Goal: Transaction & Acquisition: Obtain resource

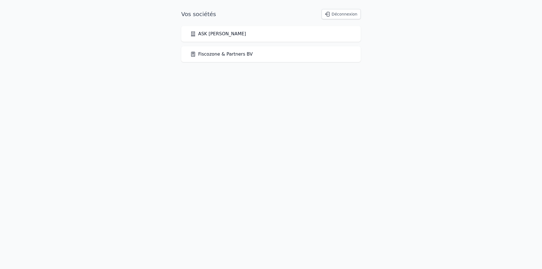
click at [208, 33] on link "ASK [PERSON_NAME]" at bounding box center [218, 33] width 56 height 7
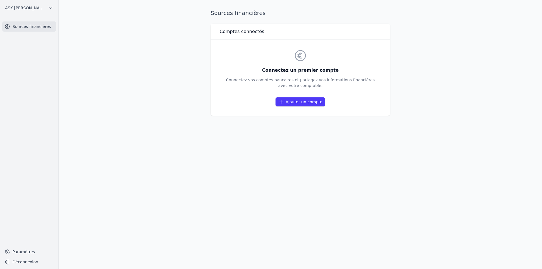
click at [38, 25] on link "Sources financières" at bounding box center [29, 26] width 54 height 10
click at [52, 11] on button "ASK [PERSON_NAME]" at bounding box center [29, 7] width 54 height 9
click at [42, 22] on span "ASK [PERSON_NAME]" at bounding box center [31, 20] width 39 height 6
click at [40, 26] on link "Sources financières" at bounding box center [29, 26] width 54 height 10
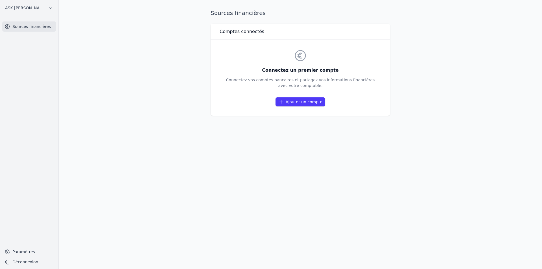
click at [40, 26] on link "Sources financières" at bounding box center [29, 26] width 54 height 10
click at [38, 28] on link "Sources financières" at bounding box center [29, 26] width 54 height 10
click at [35, 8] on span "ASK [PERSON_NAME]" at bounding box center [25, 8] width 40 height 6
click at [28, 33] on span "Fiscozone & Partners BV" at bounding box center [31, 32] width 39 height 6
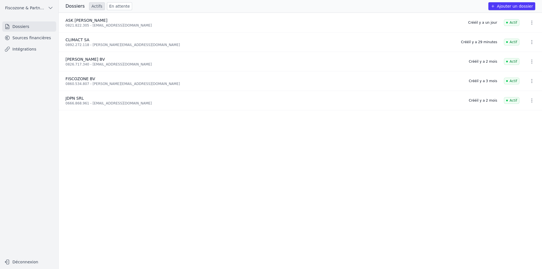
click at [18, 37] on link "Sources financières" at bounding box center [29, 38] width 54 height 10
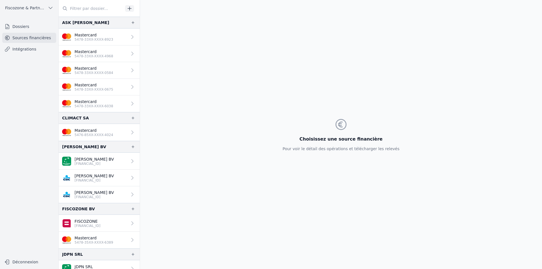
click at [86, 105] on p "5478-33XX-XXXX-6038" at bounding box center [93, 106] width 39 height 5
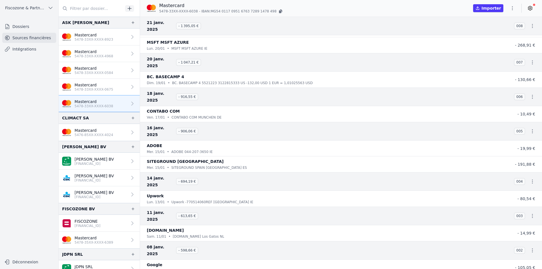
scroll to position [573, 0]
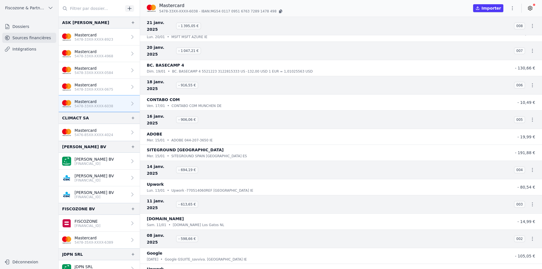
click at [102, 104] on p "5478-33XX-XXXX-6038" at bounding box center [93, 106] width 39 height 5
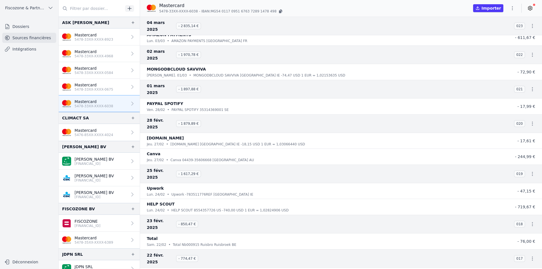
scroll to position [0, 0]
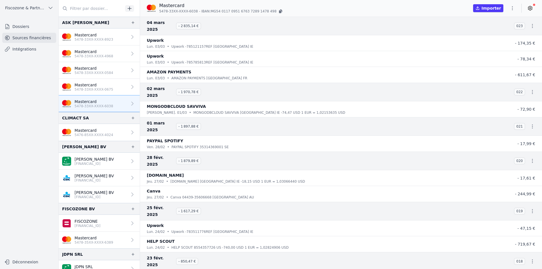
click at [225, 37] on div "Upwork" at bounding box center [324, 40] width 354 height 7
click at [226, 44] on div "lun. 03/03 • Upwork -785121157REF [GEOGRAPHIC_DATA] IE" at bounding box center [324, 47] width 354 height 6
click at [207, 44] on p "Upwork -785121157REF [GEOGRAPHIC_DATA] IE" at bounding box center [212, 47] width 82 height 6
click at [190, 44] on p "Upwork -785121157REF [GEOGRAPHIC_DATA] IE" at bounding box center [212, 47] width 82 height 6
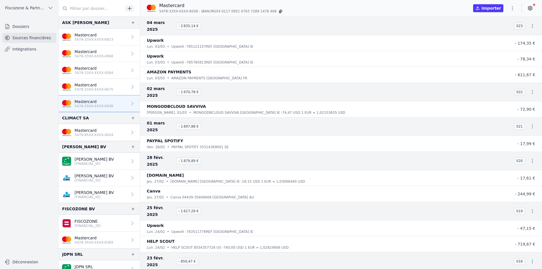
click at [192, 53] on div "Upwork" at bounding box center [324, 56] width 354 height 7
click at [196, 75] on p "AMAZON PAYMENTS [GEOGRAPHIC_DATA] FR" at bounding box center [209, 78] width 76 height 6
click at [247, 103] on div "MONGODBCLOUD SAVVIVA" at bounding box center [324, 106] width 354 height 7
click at [238, 117] on div "01 mars 2025 - 1 897,88 € 021" at bounding box center [341, 126] width 402 height 19
click at [238, 144] on div "ven. 28/02 • PAYPAL SPOTIFY 35314369001 SE" at bounding box center [324, 147] width 354 height 6
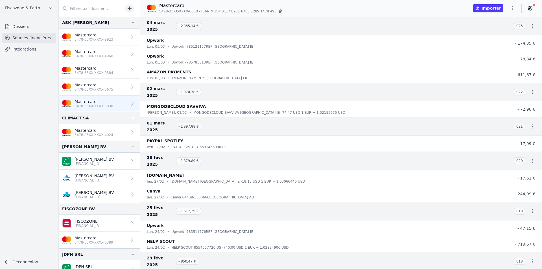
click at [234, 179] on p "[DOMAIN_NAME] [GEOGRAPHIC_DATA] IE -18,15 USD 1 EUR = 1,03066440 USD" at bounding box center [237, 182] width 135 height 6
click at [230, 194] on div "jeu. 27/02 • Canva 04439-35606668 [GEOGRAPHIC_DATA] AU" at bounding box center [324, 197] width 354 height 6
click at [240, 229] on div "lun. 24/02 • Upwork -783511776REF [GEOGRAPHIC_DATA] IE" at bounding box center [324, 232] width 354 height 6
click at [245, 245] on p "HELP SCOUT 8554357726 US -740,00 USD 1 EUR = 1,02824906 USD" at bounding box center [229, 248] width 117 height 6
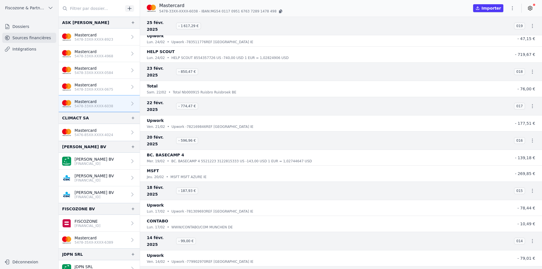
scroll to position [226, 0]
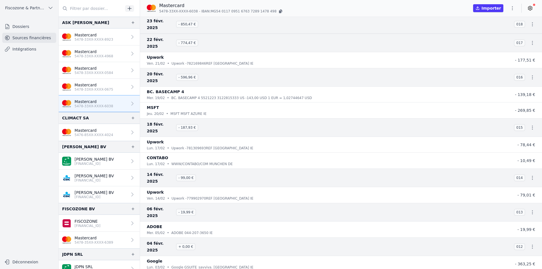
click at [230, 54] on div "Upwork" at bounding box center [324, 57] width 354 height 7
click at [233, 95] on p "BC. BASECAMP 4 5521223 3122815333 US -143,00 USD 1 EUR = 1,02744647 USD" at bounding box center [241, 98] width 140 height 6
click at [232, 104] on div "MSFT" at bounding box center [324, 107] width 354 height 7
click at [222, 145] on div "lun. 17/02 • Upwork -781309693REF [GEOGRAPHIC_DATA] IE" at bounding box center [324, 148] width 354 height 6
click at [220, 161] on p "WWW/CONTABO/COM MUNCHEN DE" at bounding box center [201, 164] width 61 height 6
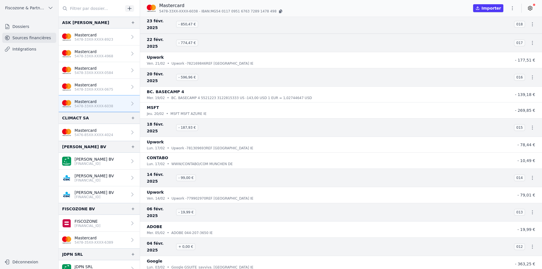
click at [214, 205] on h3 "06 févr. 2025 - 19,99 €" at bounding box center [327, 212] width 360 height 14
click at [216, 195] on p "Upwork -779902970REF [GEOGRAPHIC_DATA] IE" at bounding box center [213, 198] width 82 height 6
click at [217, 223] on div "ADOBE" at bounding box center [324, 226] width 354 height 7
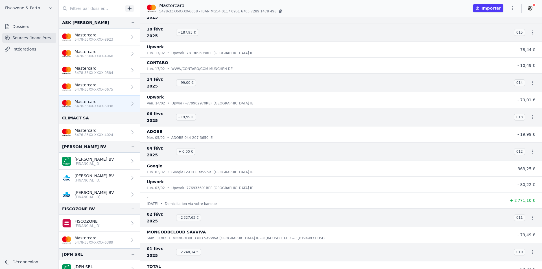
scroll to position [339, 0]
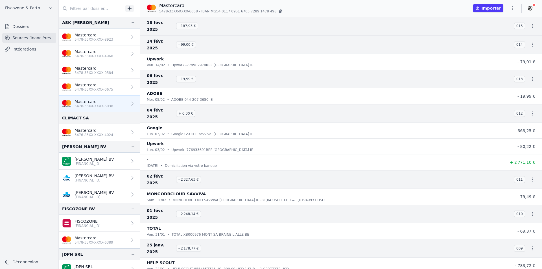
click at [225, 131] on div "lun. 03/02 • Google GSUITE_savviva. [GEOGRAPHIC_DATA] IE" at bounding box center [324, 134] width 354 height 6
click at [224, 147] on div "lun. 03/02 • Upwork -776933691REF [GEOGRAPHIC_DATA] IE" at bounding box center [324, 150] width 354 height 6
click at [219, 190] on div "MONGODBCLOUD SAVVIVA" at bounding box center [324, 193] width 354 height 7
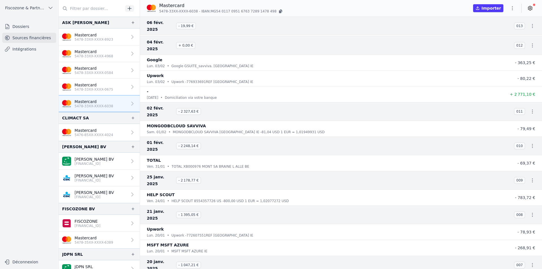
scroll to position [395, 0]
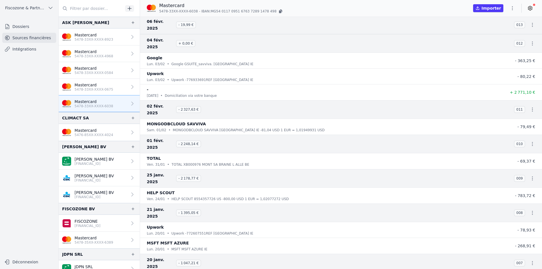
click at [234, 162] on p "TOTAL XB000976 MONT SA BRAINE L ALLE BE" at bounding box center [211, 165] width 78 height 6
click at [234, 189] on div "HELP SCOUT" at bounding box center [324, 192] width 354 height 7
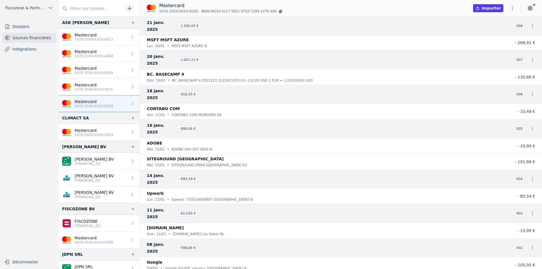
scroll to position [573, 0]
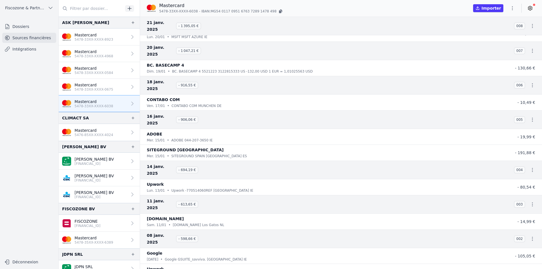
click at [112, 93] on link "Mastercard 5478-33XX-XXXX-0675" at bounding box center [99, 87] width 81 height 17
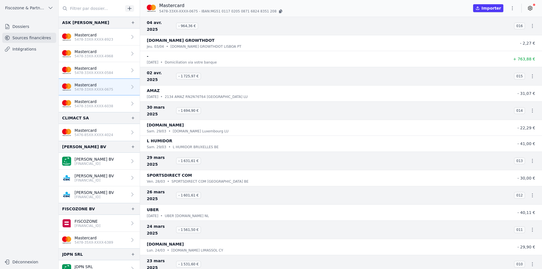
click at [112, 85] on link "Mastercard 5478-33XX-XXXX-0675" at bounding box center [99, 87] width 81 height 17
click at [510, 9] on icon "button" at bounding box center [512, 8] width 6 height 6
click at [500, 29] on button "Exporter" at bounding box center [498, 30] width 41 height 10
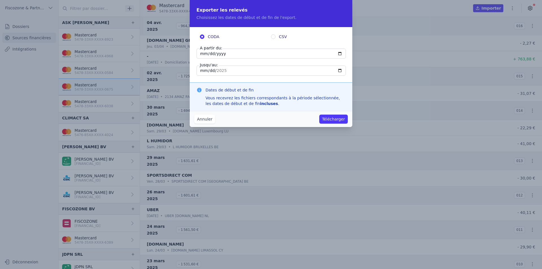
click at [274, 37] on input "CSV" at bounding box center [273, 36] width 5 height 5
radio input "true"
radio input "false"
click at [203, 54] on input "[DATE]" at bounding box center [270, 54] width 149 height 10
type input "[DATE]"
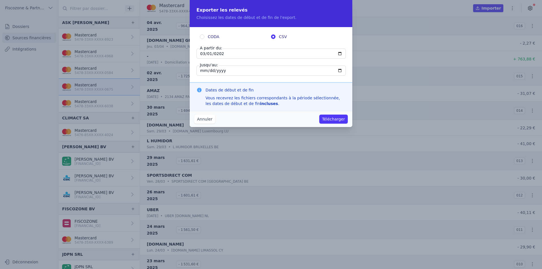
type input "[DATE]"
click at [326, 118] on button "Télécharger" at bounding box center [333, 119] width 28 height 9
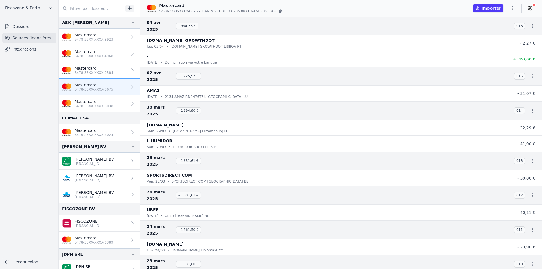
drag, startPoint x: 160, startPoint y: 11, endPoint x: 167, endPoint y: 11, distance: 7.3
drag, startPoint x: 167, startPoint y: 11, endPoint x: 208, endPoint y: 6, distance: 41.4
click at [208, 6] on p "Mastercard" at bounding box center [221, 5] width 124 height 7
drag, startPoint x: 159, startPoint y: 12, endPoint x: 192, endPoint y: 12, distance: 32.4
click at [193, 13] on span "5478-33XX-XXXX-0675" at bounding box center [178, 11] width 39 height 5
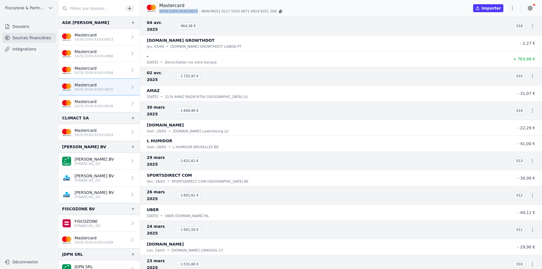
copy span "5478-33XX-XXXX-0675"
click at [106, 74] on p "5478-33XX-XXXX-0584" at bounding box center [93, 73] width 39 height 5
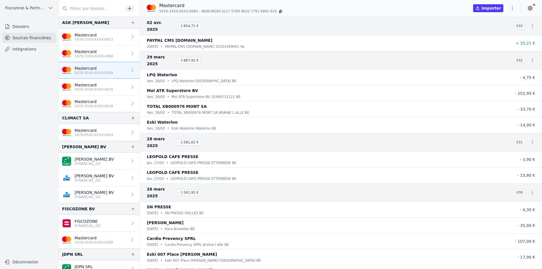
click at [511, 8] on icon "button" at bounding box center [512, 8] width 6 height 6
click at [499, 28] on button "Exporter" at bounding box center [498, 30] width 41 height 10
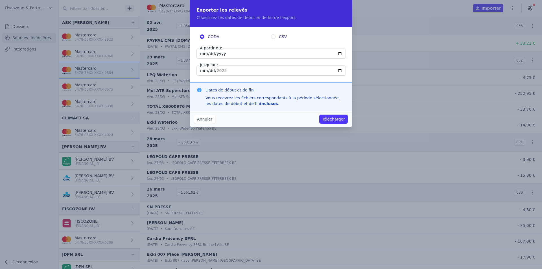
click at [201, 54] on input "[DATE]" at bounding box center [270, 54] width 149 height 10
type input "[DATE]"
click at [202, 72] on input "[DATE]" at bounding box center [270, 70] width 149 height 10
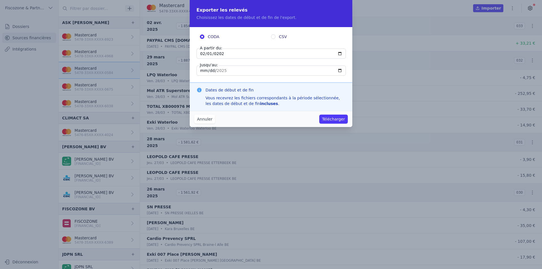
type input "[DATE]"
click at [216, 69] on input "[DATE]" at bounding box center [270, 70] width 149 height 10
click at [217, 69] on input "[DATE]" at bounding box center [270, 70] width 149 height 10
click at [219, 71] on input "[DATE]" at bounding box center [270, 70] width 149 height 10
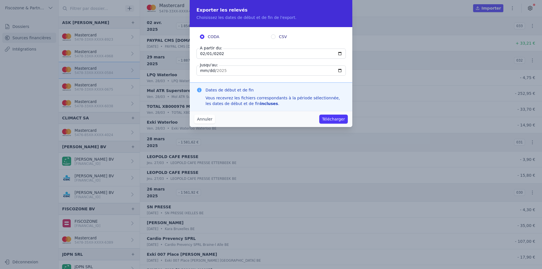
click at [219, 71] on input "[DATE]" at bounding box center [270, 70] width 149 height 10
click at [216, 72] on input "[DATE]" at bounding box center [270, 70] width 149 height 10
type input "[DATE]"
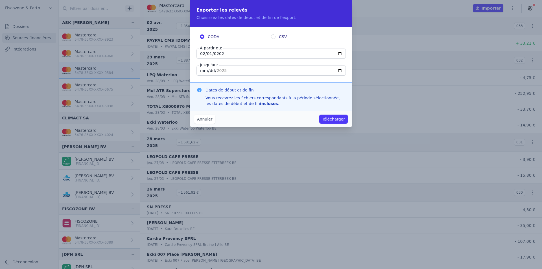
type input "[DATE]"
click at [272, 36] on input "CSV" at bounding box center [273, 36] width 5 height 5
radio input "true"
radio input "false"
click at [200, 72] on input "[DATE]" at bounding box center [270, 70] width 149 height 10
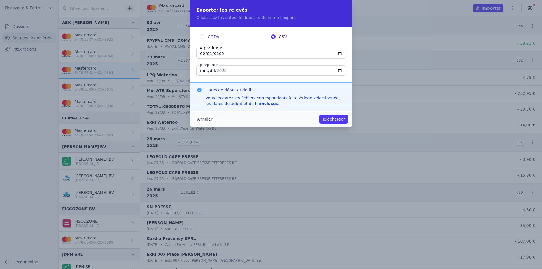
type input "[DATE]"
click at [336, 118] on button "Télécharger" at bounding box center [333, 119] width 28 height 9
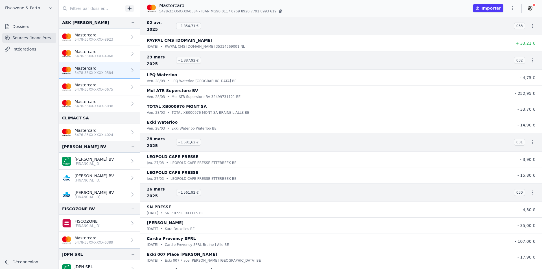
click at [119, 61] on link "Mastercard 5478-33XX-XXXX-4968" at bounding box center [99, 53] width 81 height 17
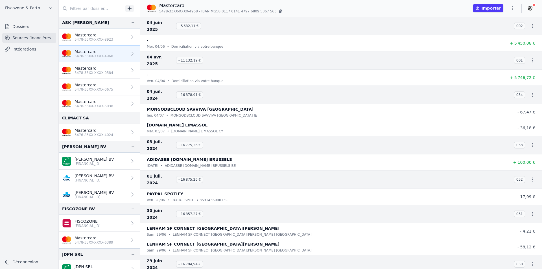
click at [119, 54] on link "Mastercard 5478-33XX-XXXX-4968" at bounding box center [99, 53] width 81 height 17
click at [511, 6] on icon "button" at bounding box center [512, 8] width 6 height 6
click at [511, 6] on div at bounding box center [271, 134] width 542 height 269
click at [513, 9] on icon "button" at bounding box center [512, 8] width 6 height 6
click at [496, 31] on button "Exporter" at bounding box center [498, 30] width 41 height 10
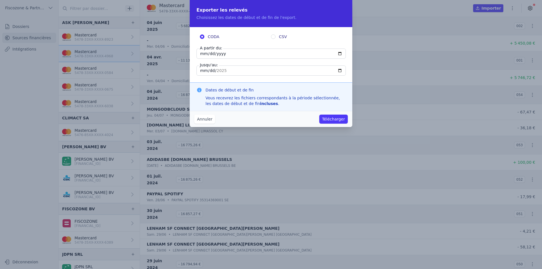
click at [280, 40] on fieldset "CODA CSV" at bounding box center [270, 38] width 149 height 8
click at [280, 37] on span "CSV" at bounding box center [283, 37] width 8 height 6
click at [275, 37] on input "CSV" at bounding box center [273, 36] width 5 height 5
radio input "true"
radio input "false"
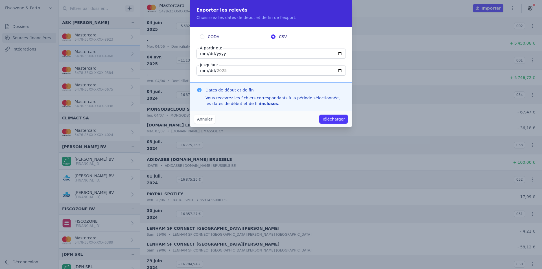
click at [232, 53] on input "[DATE]" at bounding box center [270, 54] width 149 height 10
type input "[DATE]"
click at [227, 71] on input "[DATE]" at bounding box center [270, 70] width 149 height 10
type input "[DATE]"
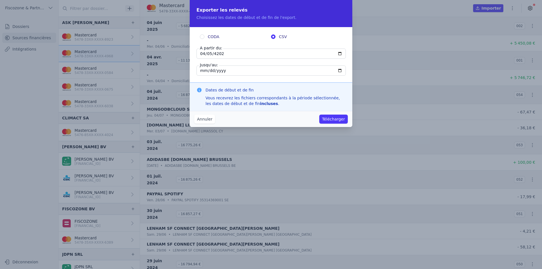
click at [334, 120] on button "Télécharger" at bounding box center [333, 119] width 28 height 9
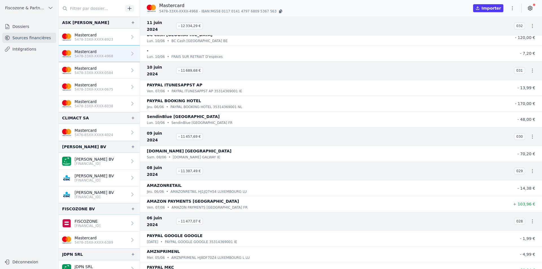
scroll to position [2144, 0]
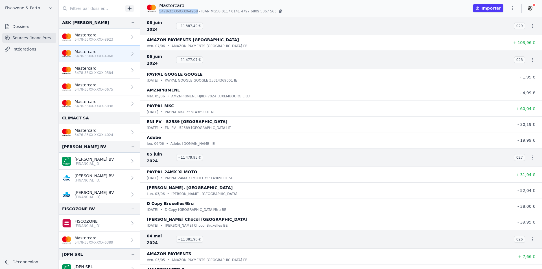
drag, startPoint x: 193, startPoint y: 11, endPoint x: 159, endPoint y: 10, distance: 33.6
click at [159, 10] on span "5478-33XX-XXXX-4968" at bounding box center [178, 11] width 39 height 5
copy span "5478-33XX-XXXX-4968"
click at [106, 87] on p "5478-33XX-XXXX-0675" at bounding box center [93, 89] width 39 height 5
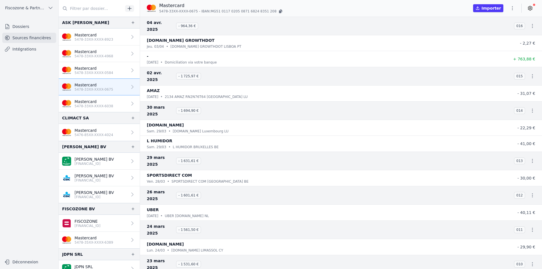
click at [106, 72] on p "5478-33XX-XXXX-0584" at bounding box center [93, 73] width 39 height 5
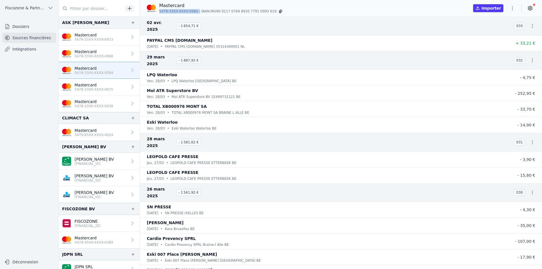
drag, startPoint x: 159, startPoint y: 10, endPoint x: 192, endPoint y: 11, distance: 33.3
click at [195, 10] on p "5478-33XX-XXXX-0584 - IBAN: MG90 [FINANCIAL_ID] [FINANCIAL_ID]" at bounding box center [221, 11] width 124 height 6
click at [16, 48] on link "Intégrations" at bounding box center [29, 49] width 54 height 10
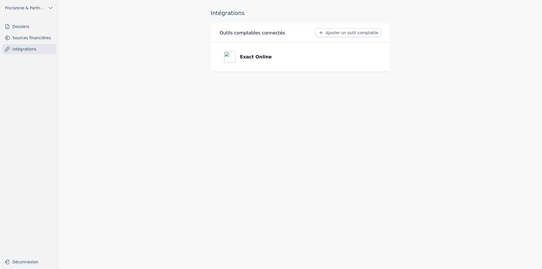
click at [21, 40] on link "Sources financières" at bounding box center [29, 38] width 54 height 10
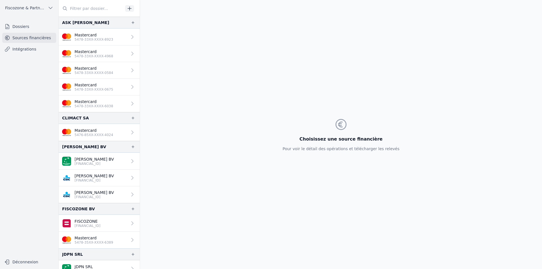
click at [96, 68] on p "Mastercard" at bounding box center [93, 68] width 39 height 6
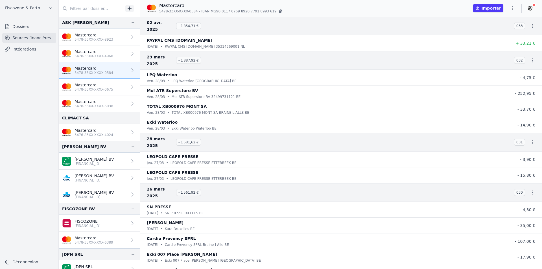
click at [97, 137] on p "5476-85XX-XXXX-4024" at bounding box center [93, 135] width 39 height 5
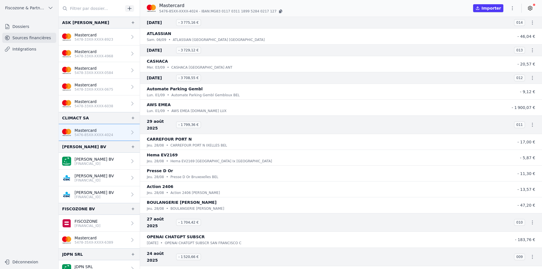
click at [512, 10] on icon "button" at bounding box center [512, 8] width 1 height 4
click at [498, 29] on button "Exporter" at bounding box center [498, 30] width 41 height 10
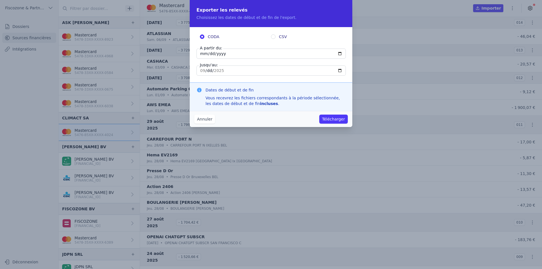
click at [276, 39] on label "CSV" at bounding box center [306, 37] width 71 height 6
click at [275, 39] on input "CSV" at bounding box center [273, 36] width 5 height 5
radio input "true"
radio input "false"
click at [211, 68] on input "[DATE]" at bounding box center [270, 70] width 149 height 10
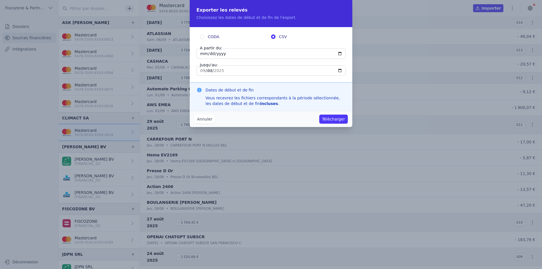
type input "[DATE]"
click at [211, 70] on input "[DATE]" at bounding box center [270, 70] width 149 height 10
click at [197, 120] on button "Annuler" at bounding box center [204, 119] width 21 height 9
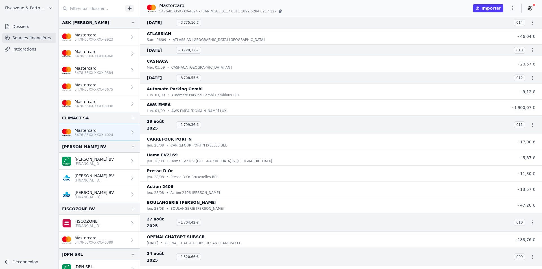
click at [511, 6] on icon "button" at bounding box center [512, 8] width 6 height 6
click at [501, 30] on button "Exporter" at bounding box center [498, 30] width 41 height 10
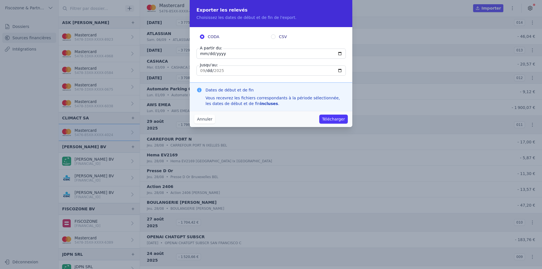
click at [281, 34] on span "CSV" at bounding box center [283, 37] width 8 height 6
click at [275, 34] on input "CSV" at bounding box center [273, 36] width 5 height 5
radio input "true"
radio input "false"
click at [204, 53] on input "[DATE]" at bounding box center [270, 54] width 149 height 10
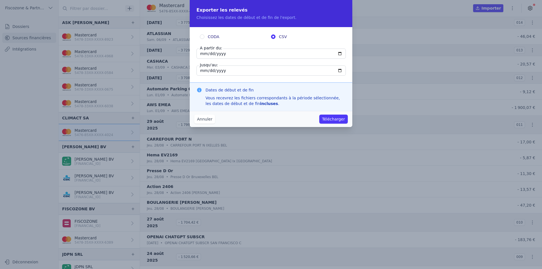
type input "[DATE]"
click at [341, 118] on button "Télécharger" at bounding box center [333, 119] width 28 height 9
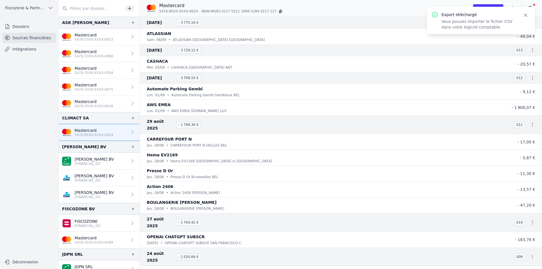
click at [405, 7] on div "Mastercard 5476-85XX-XXXX-4024 - IBAN: MG83 [FINANCIAL_ID] [FINANCIAL_ID] Impor…" at bounding box center [341, 8] width 402 height 12
click at [528, 13] on button "Close" at bounding box center [525, 15] width 10 height 8
click at [513, 5] on icon "button" at bounding box center [512, 8] width 6 height 6
click at [495, 31] on button "Exporter" at bounding box center [498, 30] width 41 height 10
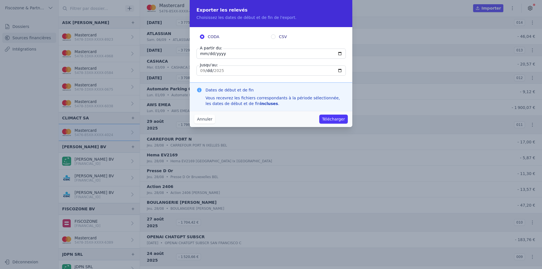
click at [201, 53] on input "[DATE]" at bounding box center [270, 54] width 149 height 10
type input "[DATE]"
click at [334, 120] on button "Télécharger" at bounding box center [333, 119] width 28 height 9
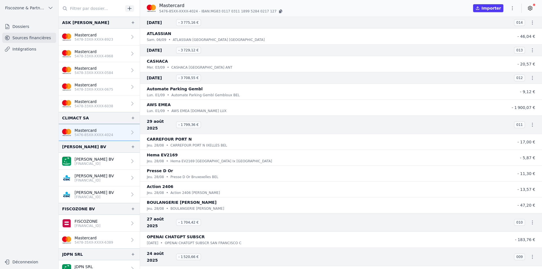
click at [353, 12] on div "Mastercard 5476-85XX-XXXX-4024 - IBAN: MG83 [FINANCIAL_ID] [FINANCIAL_ID] Impor…" at bounding box center [341, 8] width 402 height 12
click at [512, 6] on icon "button" at bounding box center [512, 8] width 6 height 6
click at [499, 31] on button "Exporter" at bounding box center [498, 30] width 41 height 10
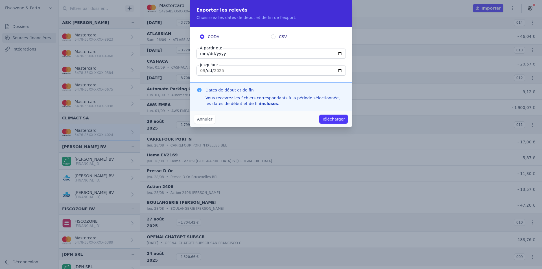
click at [280, 35] on span "CSV" at bounding box center [283, 37] width 8 height 6
click at [275, 35] on input "CSV" at bounding box center [273, 36] width 5 height 5
radio input "true"
radio input "false"
click at [342, 117] on button "Télécharger" at bounding box center [333, 119] width 28 height 9
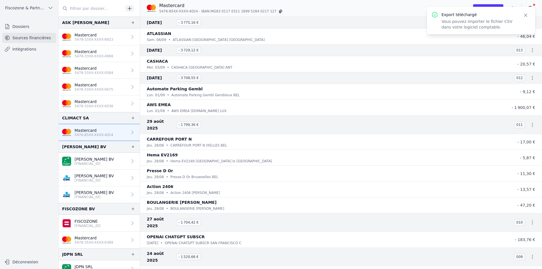
click at [461, 23] on p "Vous pouvez importer le fichier CSV dans votre logiciel comptable." at bounding box center [478, 24] width 74 height 11
click at [488, 22] on p "Vous pouvez importer le fichier CSV dans votre logiciel comptable." at bounding box center [478, 24] width 74 height 11
click at [458, 20] on p "Vous pouvez importer le fichier CSV dans votre logiciel comptable." at bounding box center [478, 24] width 74 height 11
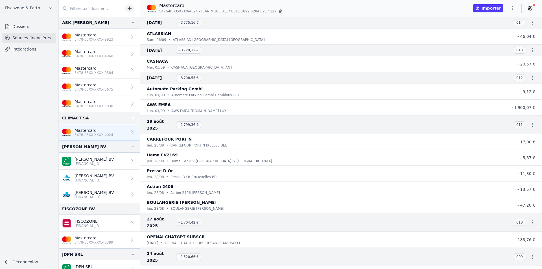
click at [107, 56] on p "5478-33XX-XXXX-4968" at bounding box center [93, 56] width 39 height 5
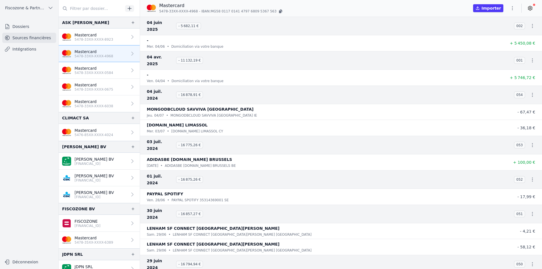
click at [114, 38] on link "Mastercard 5478-33XX-XXXX-8923" at bounding box center [99, 36] width 81 height 17
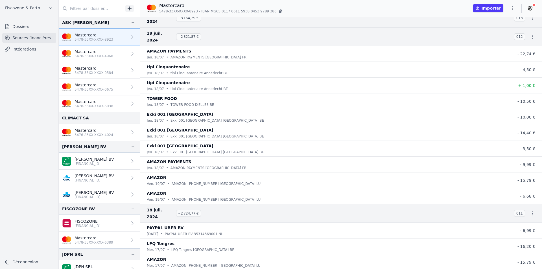
scroll to position [9404, 0]
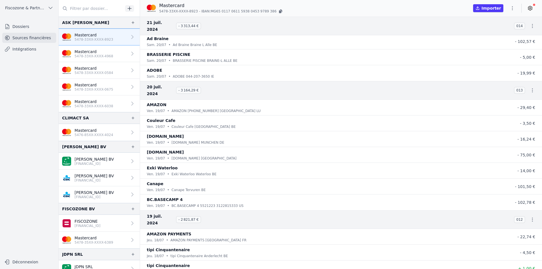
click at [509, 8] on button "button" at bounding box center [511, 8] width 11 height 9
drag, startPoint x: 540, startPoint y: 247, endPoint x: 541, endPoint y: 83, distance: 163.9
click at [541, 83] on div at bounding box center [271, 134] width 542 height 269
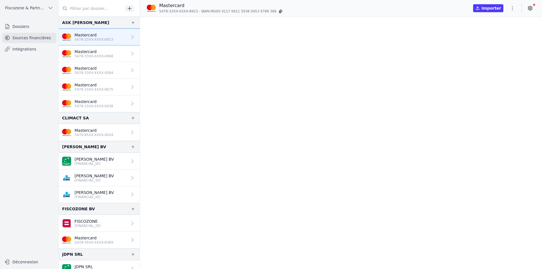
scroll to position [0, 0]
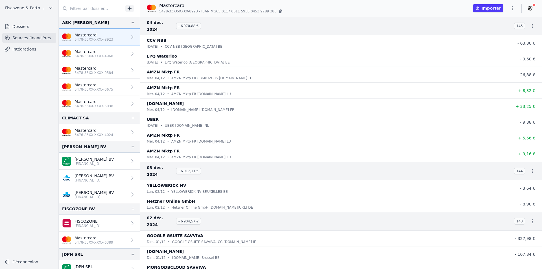
click at [509, 10] on button "button" at bounding box center [511, 8] width 11 height 9
click at [498, 29] on button "Exporter" at bounding box center [498, 30] width 41 height 10
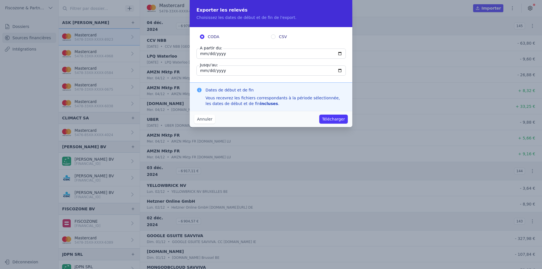
click at [211, 52] on input "[DATE]" at bounding box center [270, 54] width 149 height 10
type input "[DATE]"
click at [274, 36] on input "CSV" at bounding box center [273, 36] width 5 height 5
radio input "true"
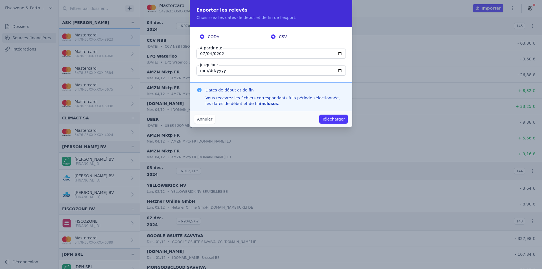
radio input "false"
click at [208, 68] on input "[DATE]" at bounding box center [270, 70] width 149 height 10
click at [203, 72] on input "[DATE]" at bounding box center [270, 70] width 149 height 10
type input "[DATE]"
click at [330, 118] on button "Télécharger" at bounding box center [333, 119] width 28 height 9
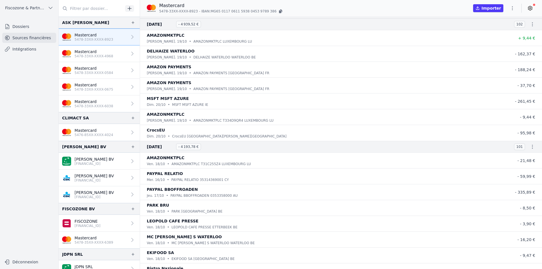
scroll to position [3413, 0]
